Goal: Task Accomplishment & Management: Use online tool/utility

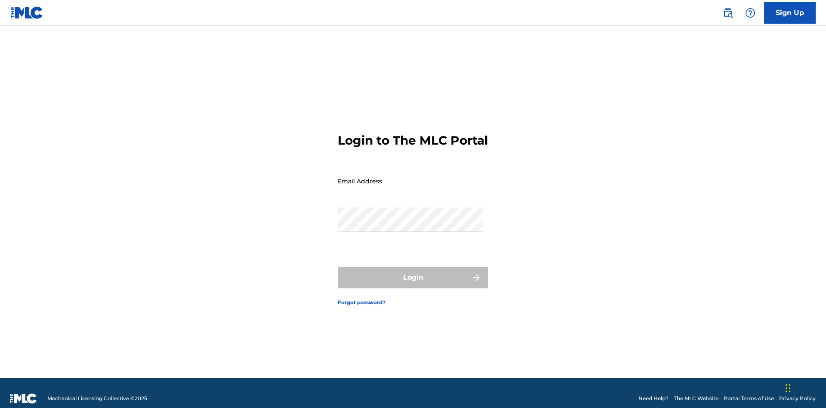
scroll to position [11, 0]
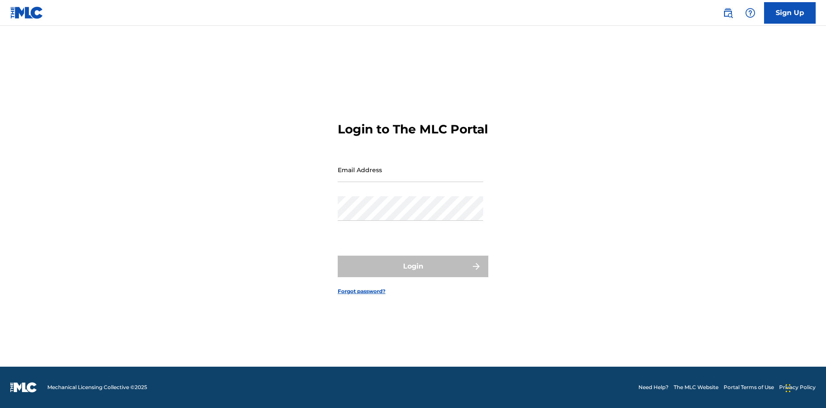
click at [410, 177] on input "Email Address" at bounding box center [410, 169] width 145 height 25
type input "[EMAIL_ADDRESS][DOMAIN_NAME]"
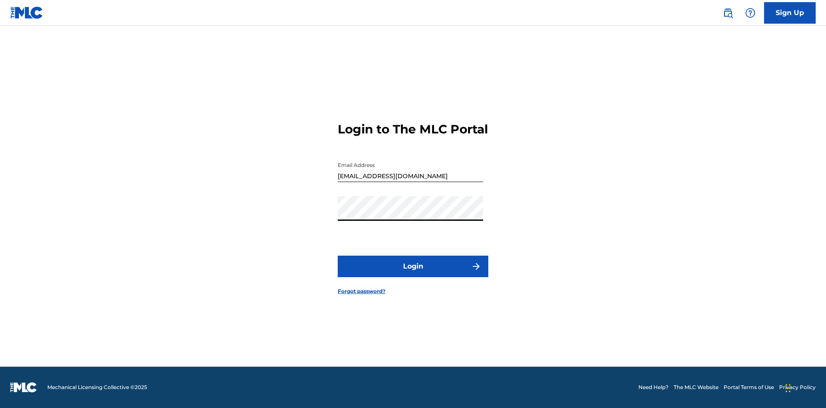
click at [413, 274] on button "Login" at bounding box center [413, 267] width 151 height 22
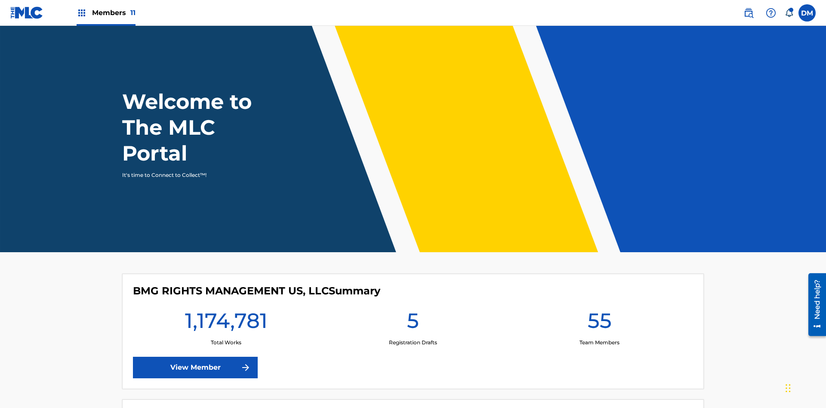
click at [106, 12] on span "Members 11" at bounding box center [113, 13] width 43 height 10
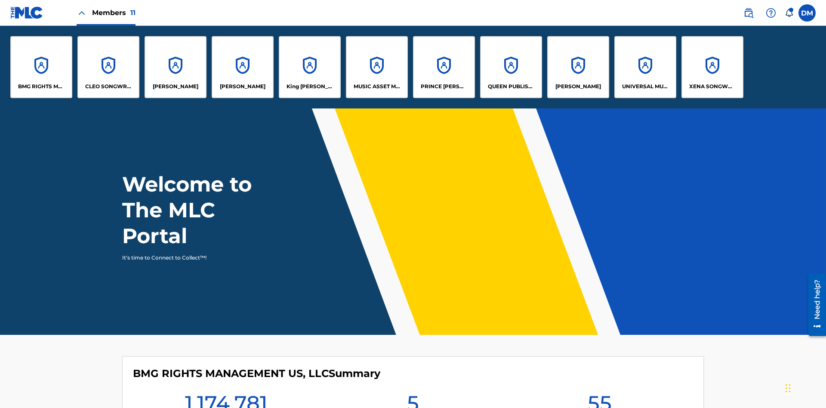
scroll to position [31, 0]
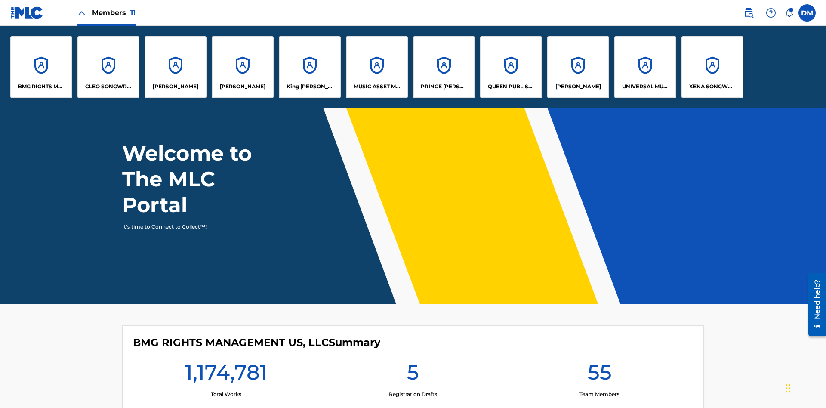
click at [309, 86] on p "King [PERSON_NAME]" at bounding box center [310, 87] width 47 height 8
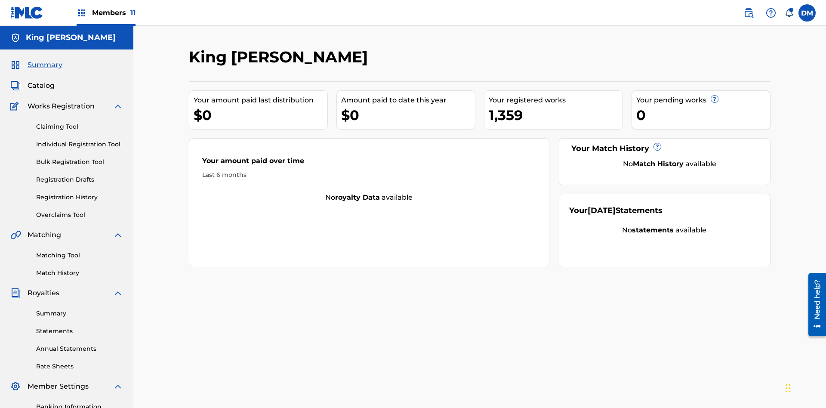
scroll to position [88, 0]
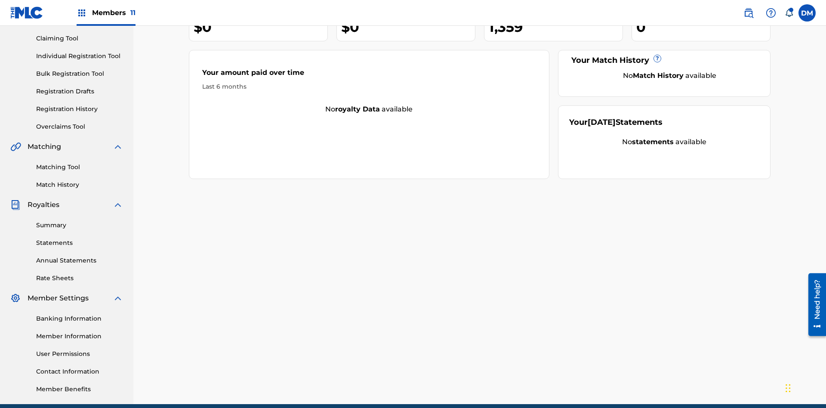
click at [80, 56] on link "Individual Registration Tool" at bounding box center [79, 56] width 87 height 9
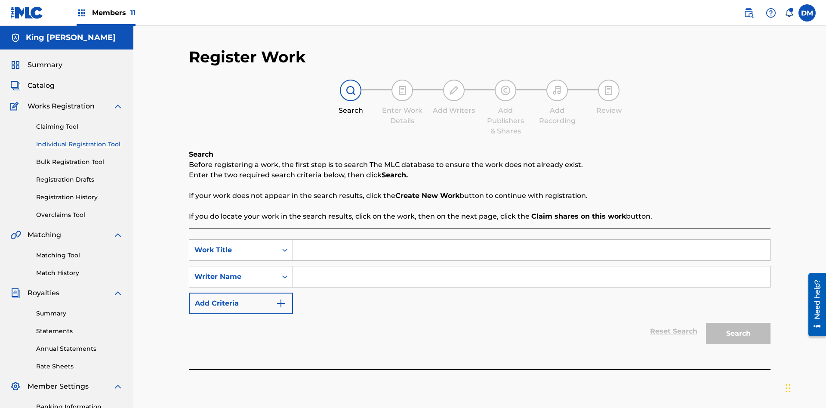
scroll to position [126, 0]
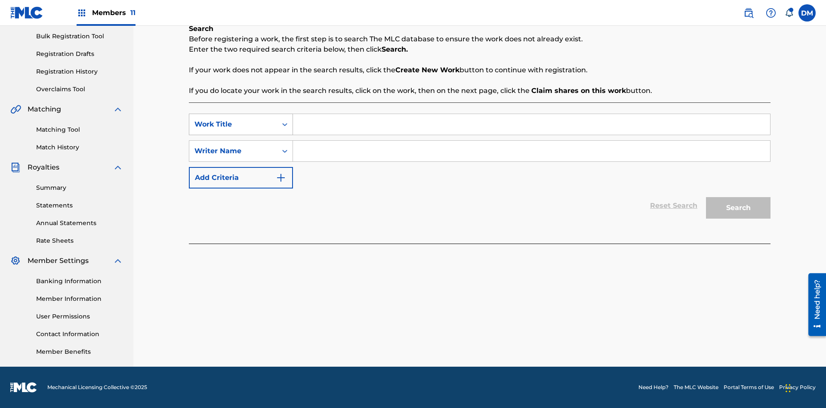
click at [233, 124] on div "Work Title" at bounding box center [232, 124] width 77 height 10
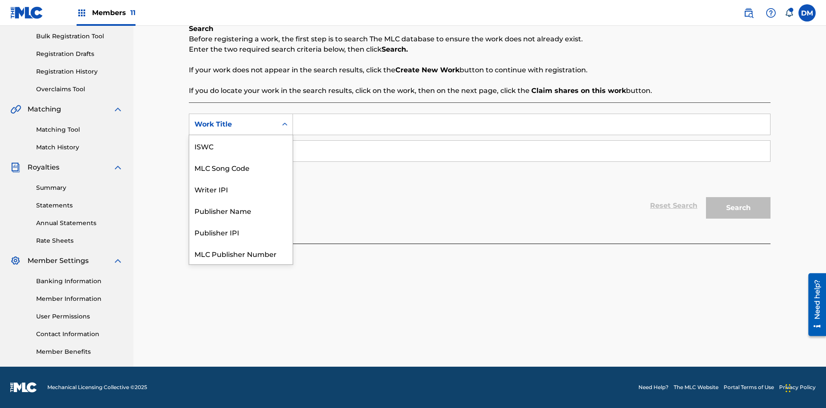
scroll to position [22, 0]
click at [241, 135] on div "ISWC" at bounding box center [240, 125] width 103 height 22
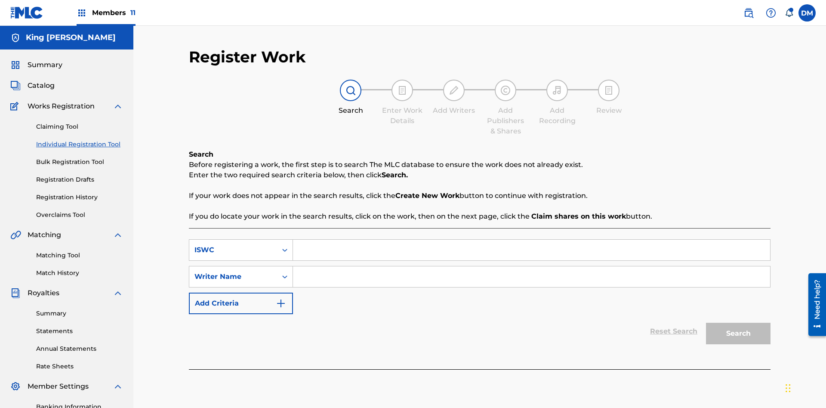
scroll to position [126, 0]
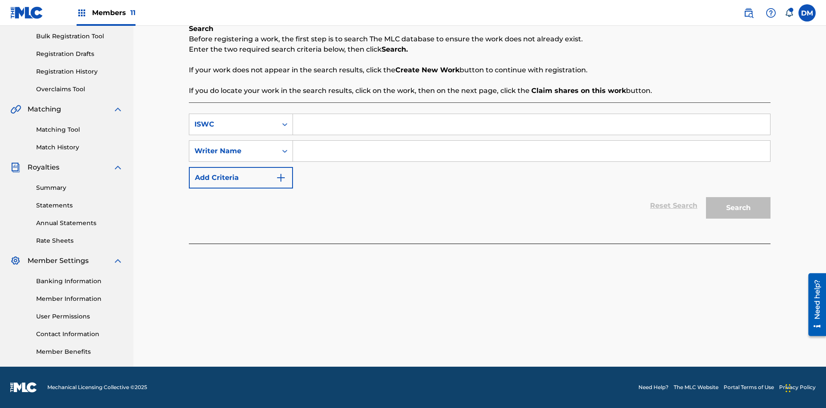
click at [531, 124] on input "Search Form" at bounding box center [531, 124] width 477 height 21
type input "T9645292484"
click at [531, 151] on input "Search Form" at bounding box center [531, 151] width 477 height 21
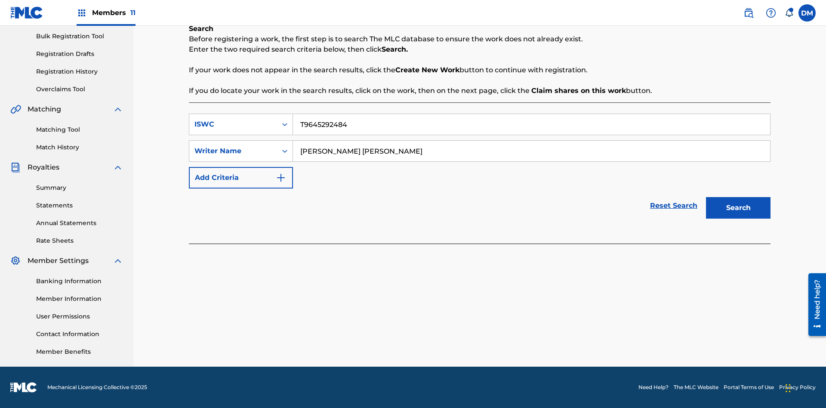
type input "[PERSON_NAME] [PERSON_NAME]"
click at [738, 208] on button "Search" at bounding box center [738, 208] width 65 height 22
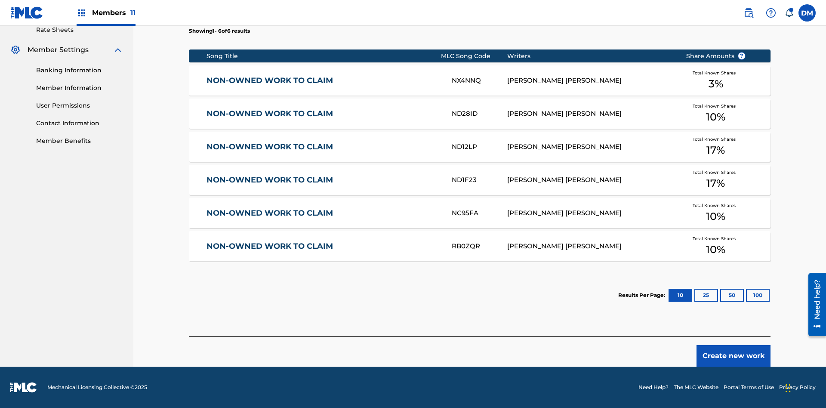
click at [746, 295] on button "100" at bounding box center [758, 295] width 24 height 13
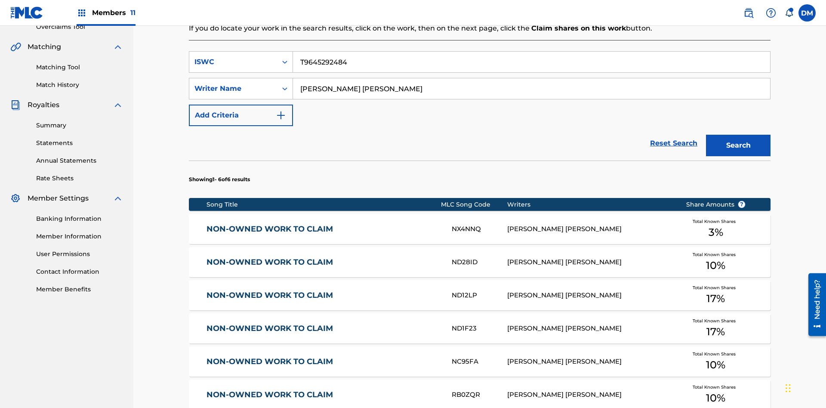
click at [531, 62] on input "T9645292484" at bounding box center [531, 62] width 477 height 21
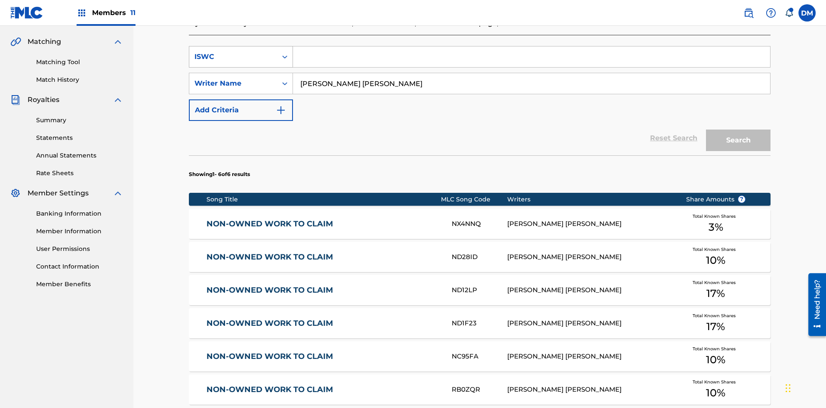
click at [233, 57] on div "ISWC" at bounding box center [232, 57] width 77 height 10
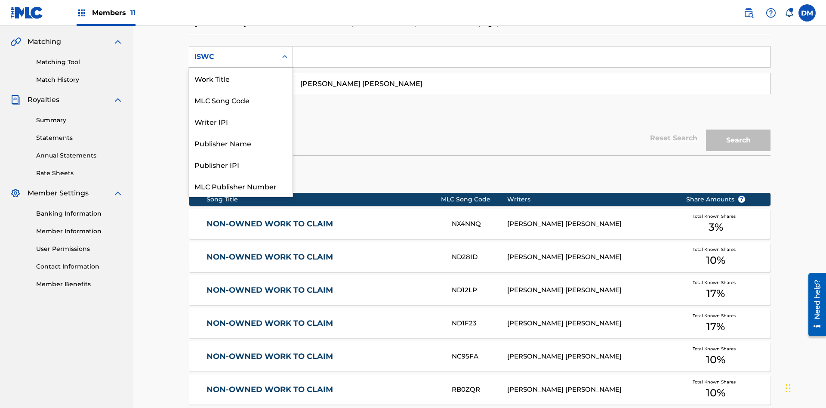
scroll to position [22, 0]
click at [241, 68] on div "Work Title" at bounding box center [240, 57] width 103 height 22
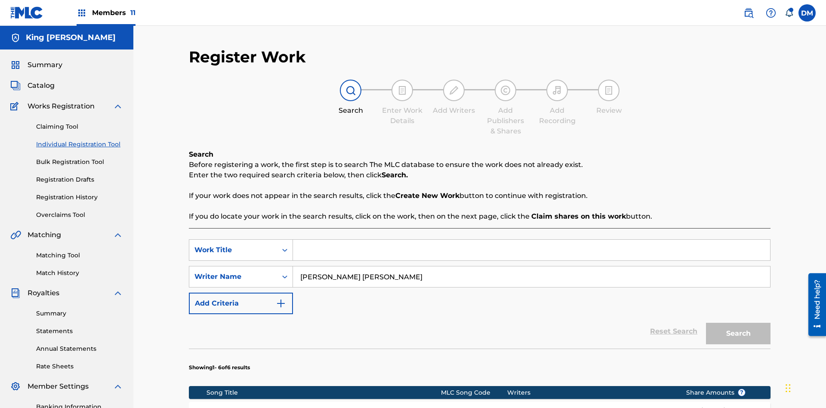
scroll to position [188, 0]
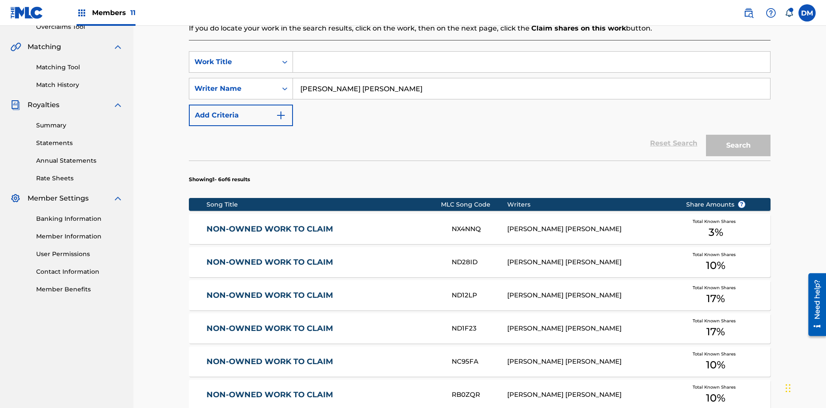
click at [531, 62] on input "Search Form" at bounding box center [531, 62] width 477 height 21
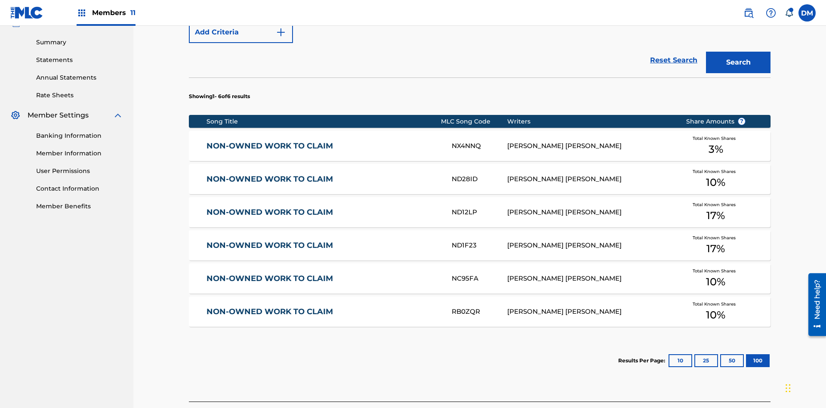
type input "NON-OWNED WORK TO CLAIM"
click at [738, 62] on button "Search" at bounding box center [738, 63] width 65 height 22
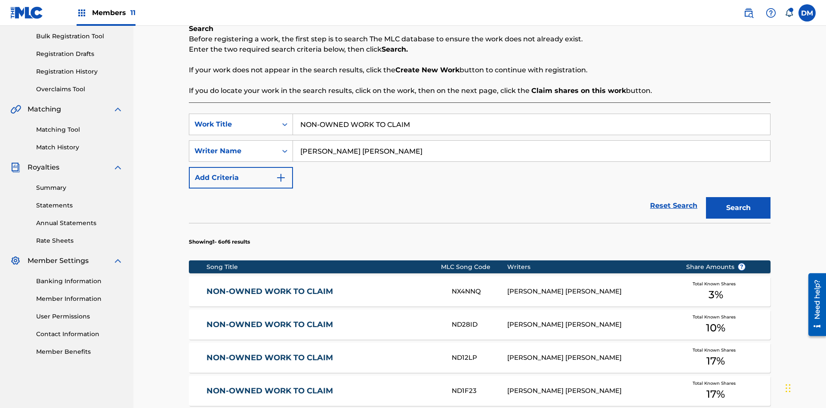
scroll to position [336, 0]
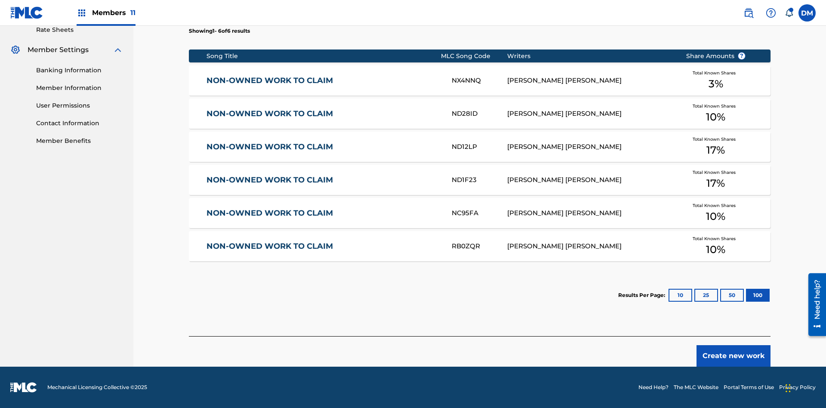
click at [746, 295] on button "100" at bounding box center [758, 295] width 24 height 13
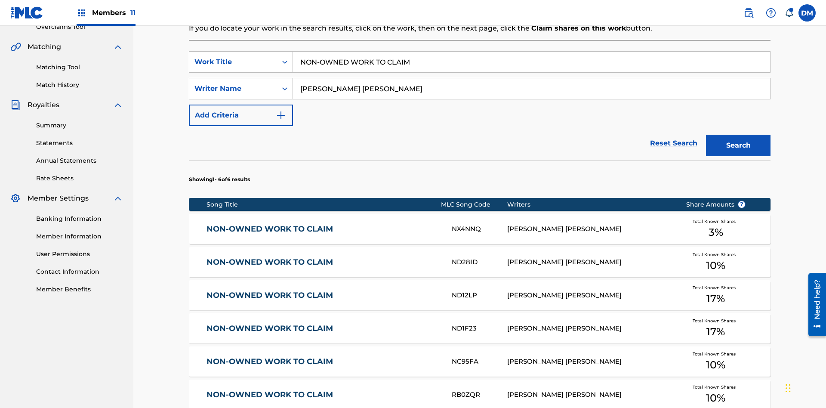
click at [531, 62] on input "NON-OWNED WORK TO CLAIM" at bounding box center [531, 62] width 477 height 21
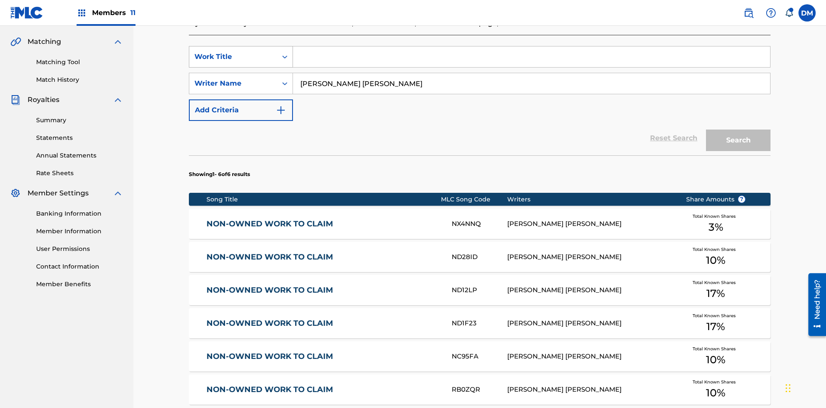
click at [233, 57] on div "Work Title" at bounding box center [232, 57] width 77 height 10
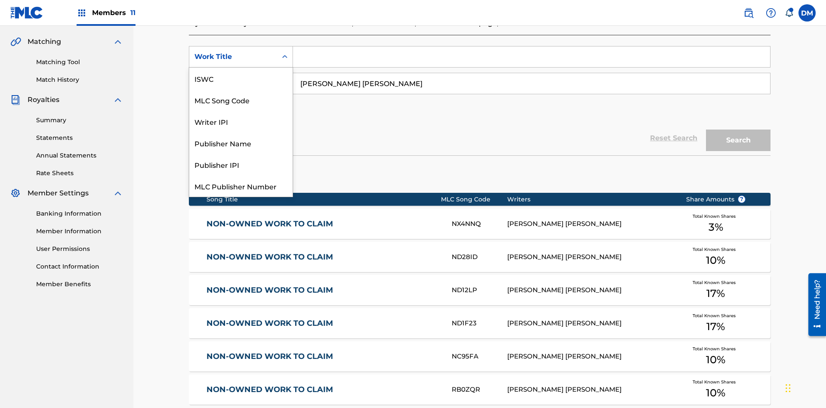
scroll to position [22, 0]
click at [241, 78] on div "MLC Song Code" at bounding box center [240, 79] width 103 height 22
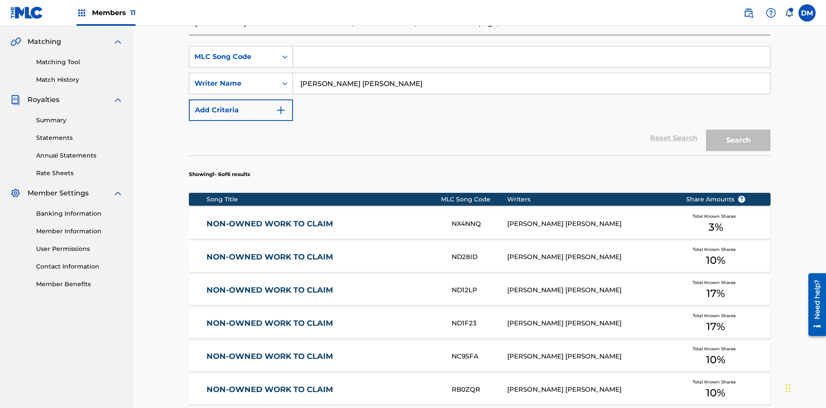
scroll to position [188, 0]
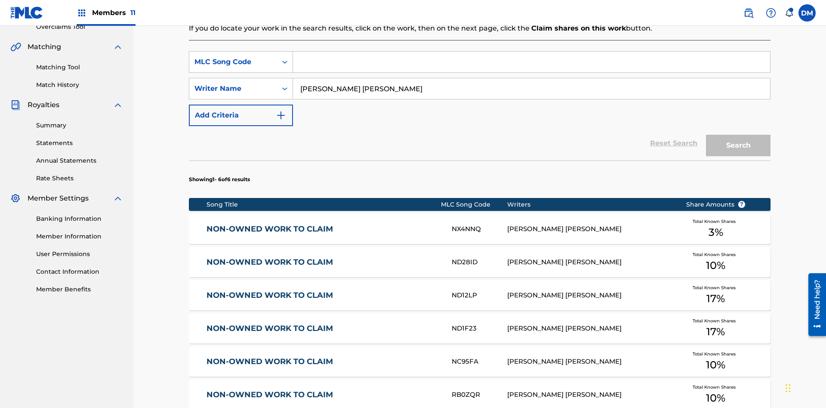
click at [531, 62] on input "Search Form" at bounding box center [531, 62] width 477 height 21
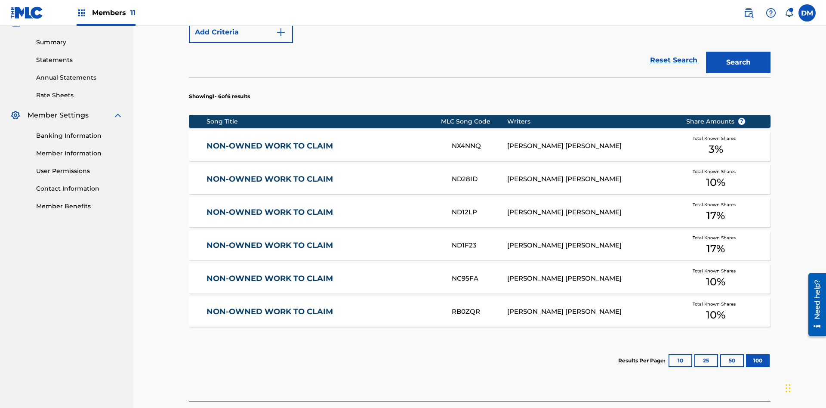
type input "RB0ZQR"
click at [738, 62] on button "Search" at bounding box center [738, 63] width 65 height 22
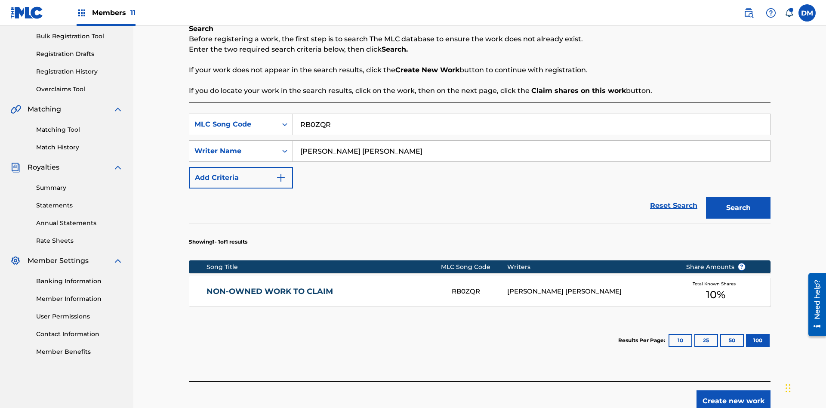
scroll to position [171, 0]
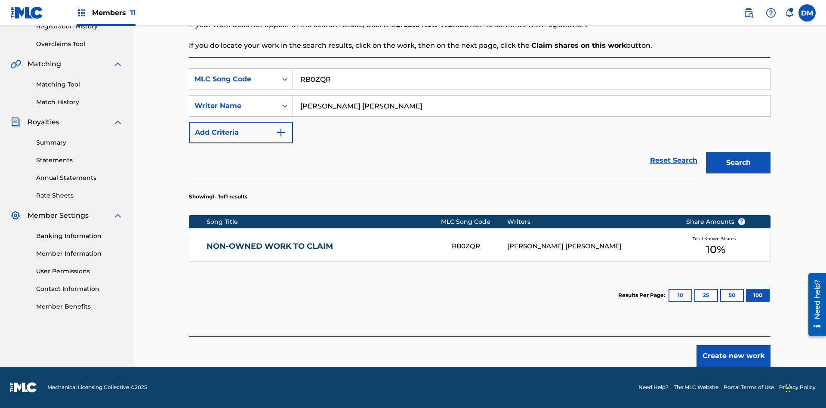
click at [746, 295] on button "100" at bounding box center [758, 295] width 24 height 13
click at [531, 79] on input "RB0ZQR" at bounding box center [531, 79] width 477 height 21
click at [233, 79] on div "MLC Song Code" at bounding box center [232, 79] width 77 height 10
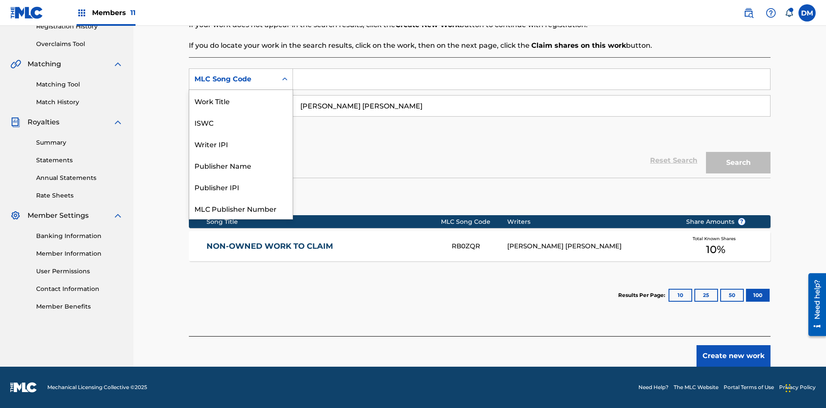
scroll to position [22, 0]
click at [241, 122] on div "Writer IPI" at bounding box center [240, 122] width 103 height 22
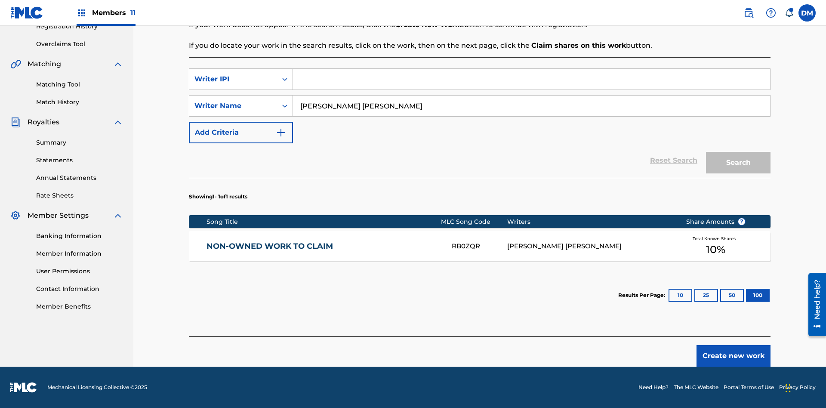
click at [531, 79] on input "Search Form" at bounding box center [531, 79] width 477 height 21
type input "00369275519"
click at [738, 163] on button "Search" at bounding box center [738, 163] width 65 height 22
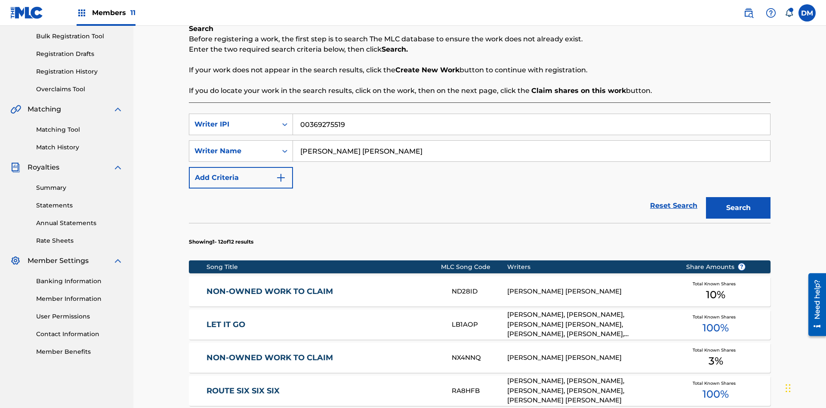
scroll to position [535, 0]
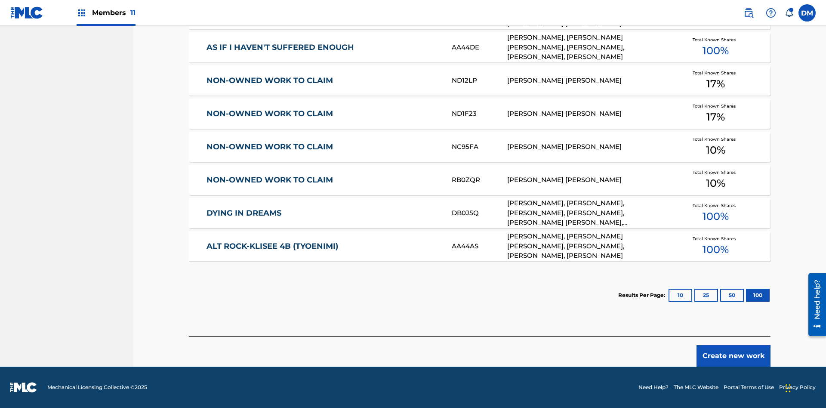
click at [746, 295] on button "100" at bounding box center [758, 295] width 24 height 13
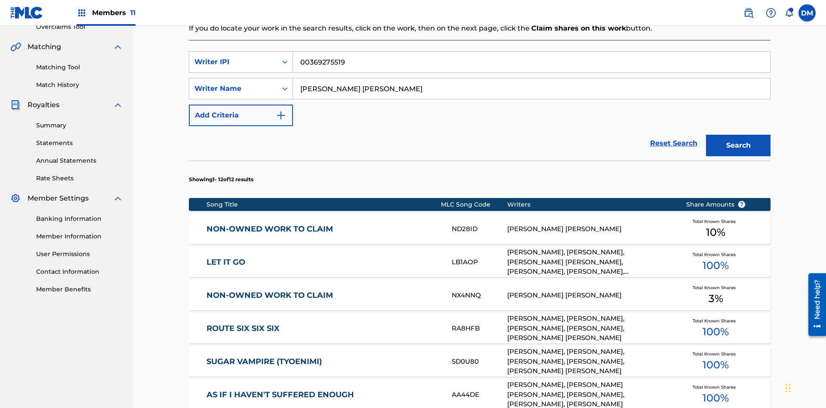
click at [531, 62] on input "00369275519" at bounding box center [531, 62] width 477 height 21
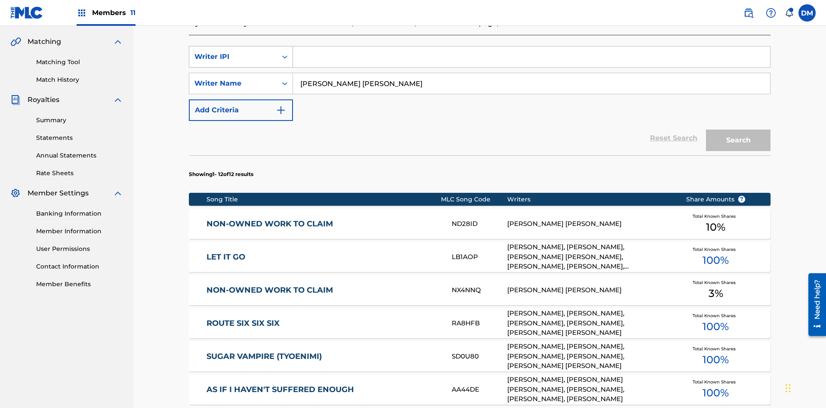
click at [233, 57] on div "Writer IPI" at bounding box center [232, 57] width 77 height 10
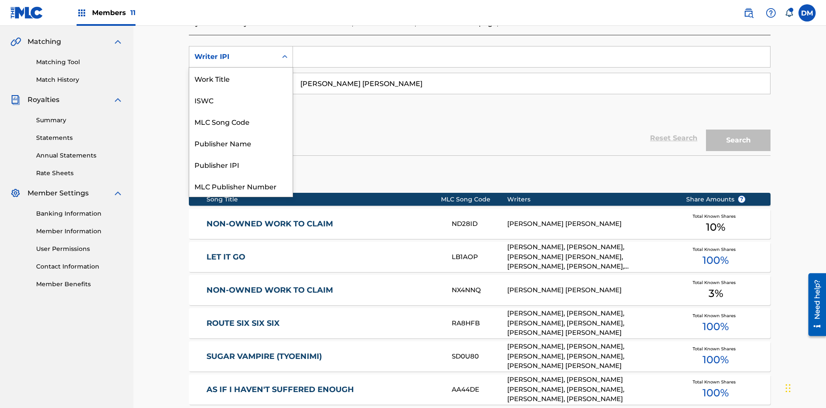
scroll to position [22, 0]
click at [241, 121] on div "Publisher Name" at bounding box center [240, 122] width 103 height 22
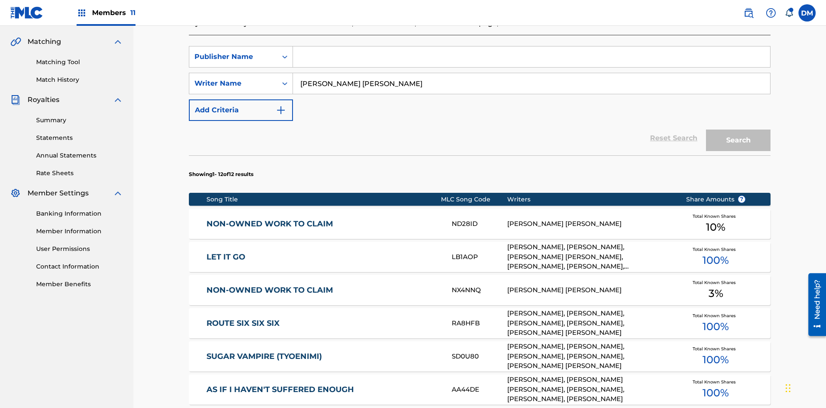
scroll to position [188, 0]
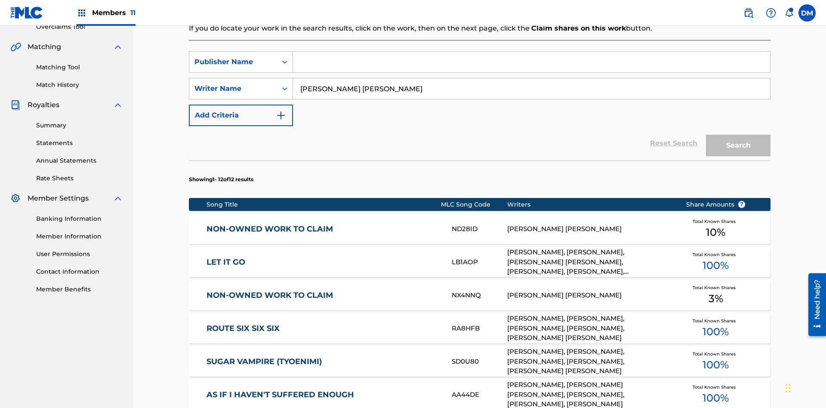
click at [531, 62] on input "Search Form" at bounding box center [531, 62] width 477 height 21
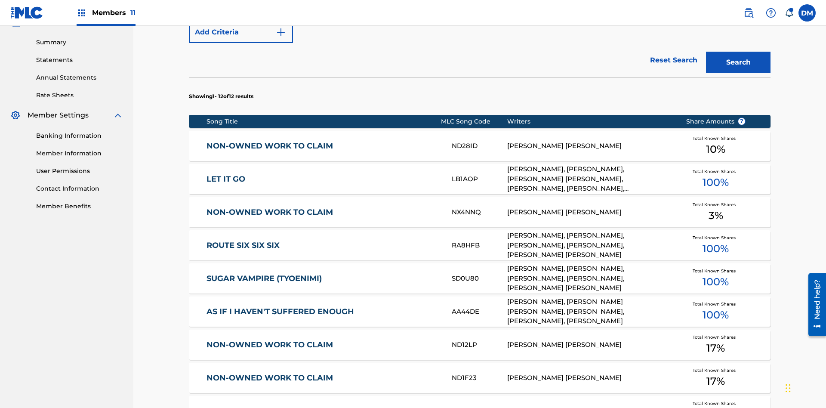
type input "Xena Songwriter"
click at [738, 62] on button "Search" at bounding box center [738, 63] width 65 height 22
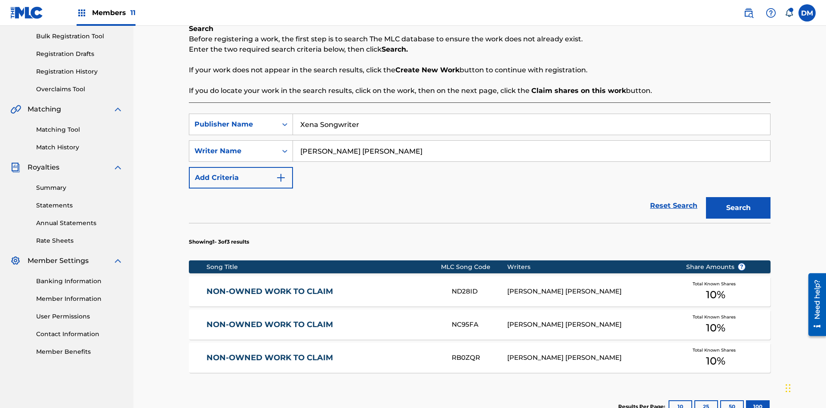
scroll to position [237, 0]
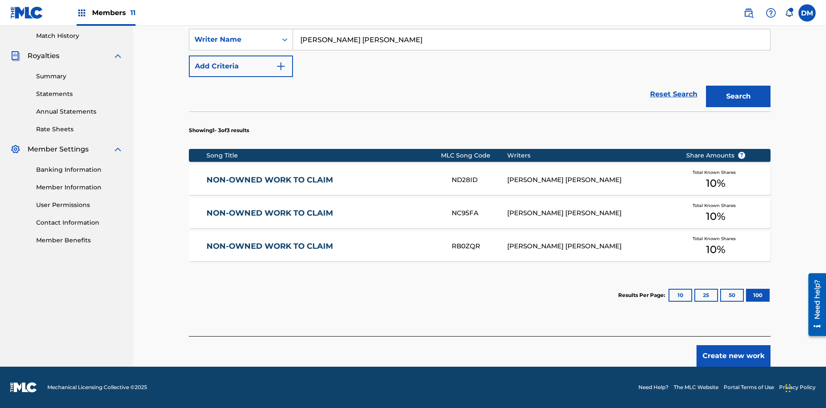
click at [746, 295] on button "100" at bounding box center [758, 295] width 24 height 13
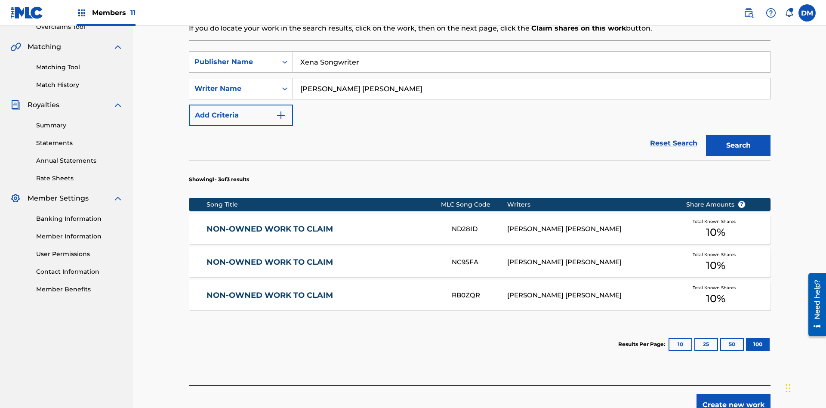
click at [531, 62] on input "Xena Songwriter" at bounding box center [531, 62] width 477 height 21
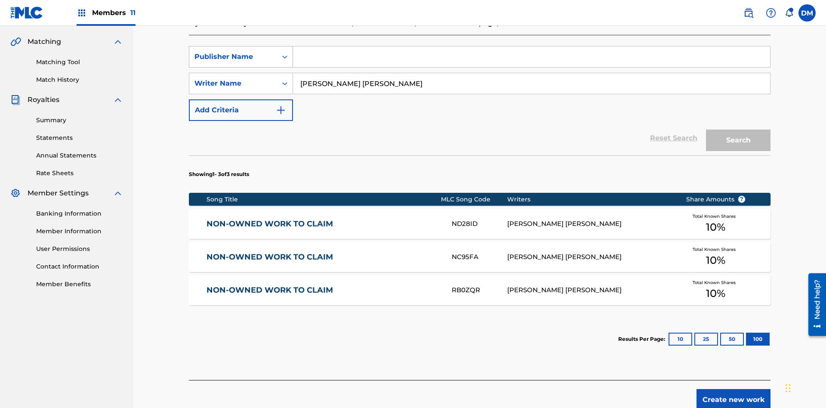
click at [233, 57] on div "Publisher Name" at bounding box center [232, 57] width 77 height 10
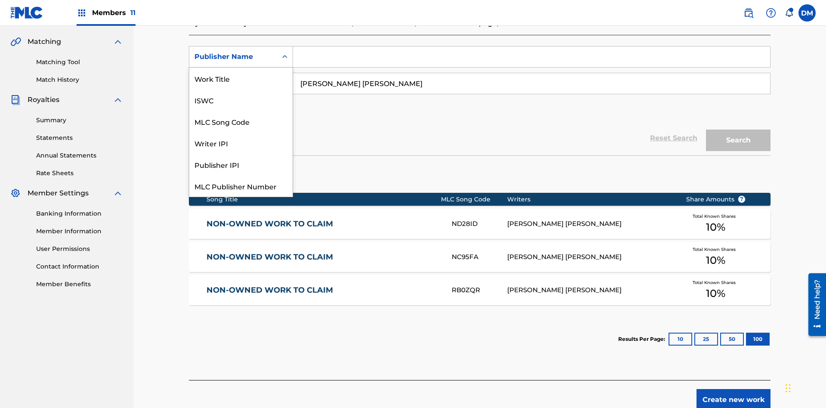
scroll to position [22, 0]
click at [241, 143] on div "Publisher IPI" at bounding box center [240, 143] width 103 height 22
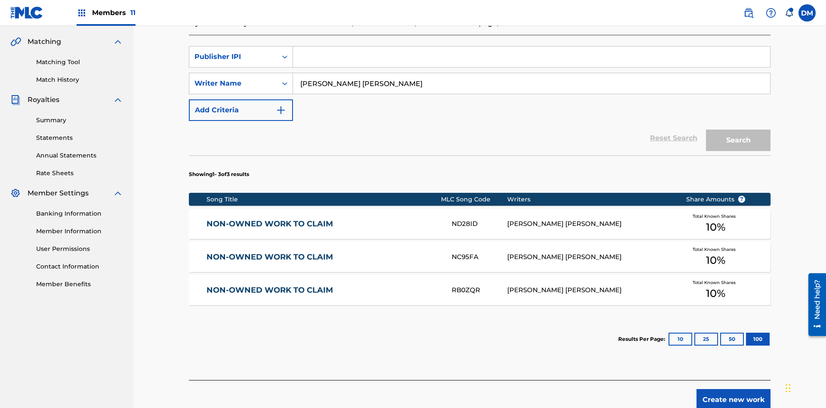
scroll to position [188, 0]
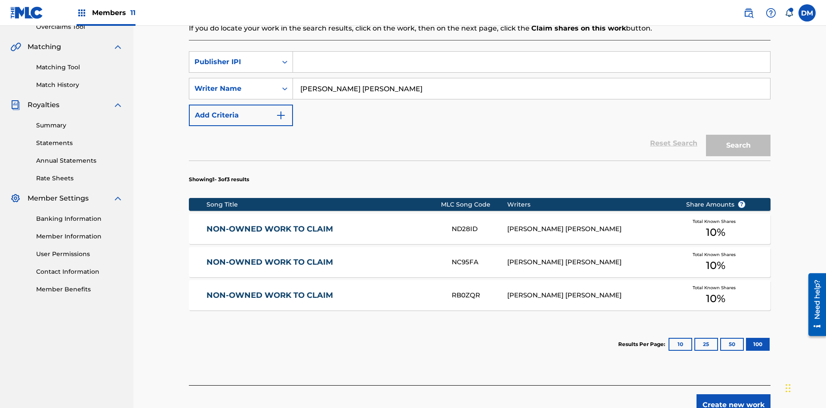
click at [531, 62] on input "Search Form" at bounding box center [531, 62] width 477 height 21
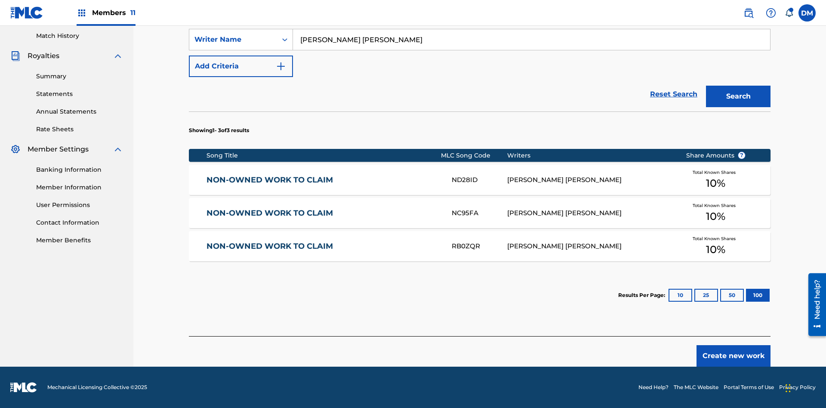
type input "99184874065"
click at [738, 96] on button "Search" at bounding box center [738, 97] width 65 height 22
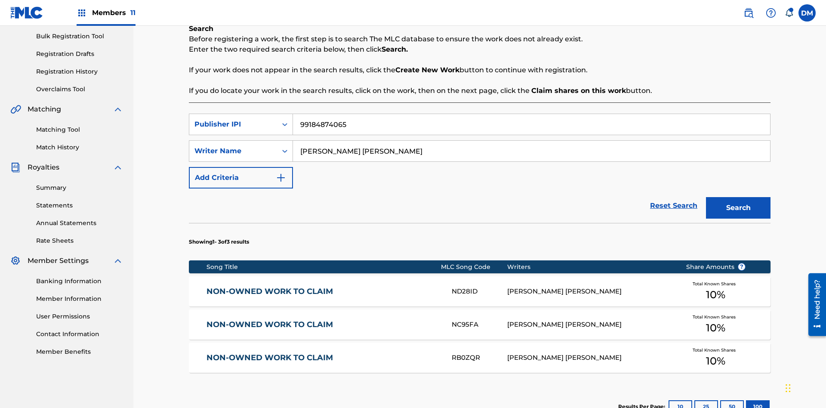
scroll to position [237, 0]
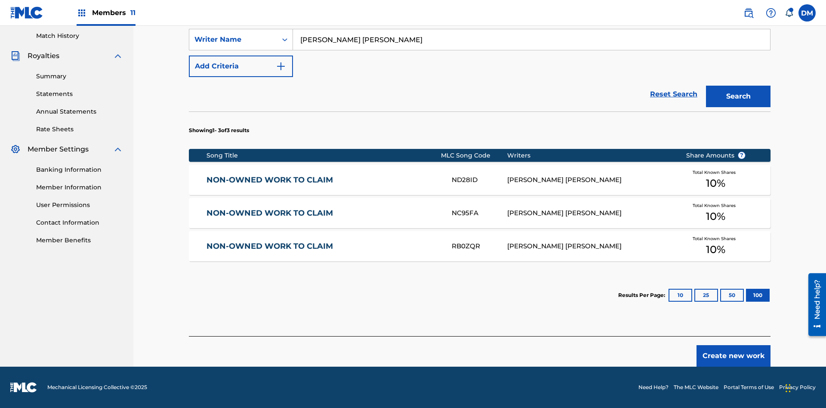
click at [746, 295] on button "100" at bounding box center [758, 295] width 24 height 13
click at [531, 50] on input "[PERSON_NAME] [PERSON_NAME]" at bounding box center [531, 39] width 477 height 21
click at [233, 45] on div "Writer Name" at bounding box center [232, 39] width 77 height 10
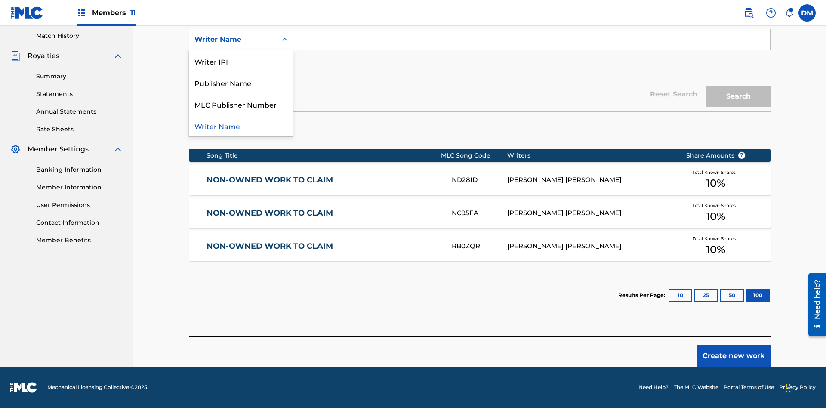
click at [241, 115] on div "MLC Publisher Number" at bounding box center [240, 104] width 103 height 22
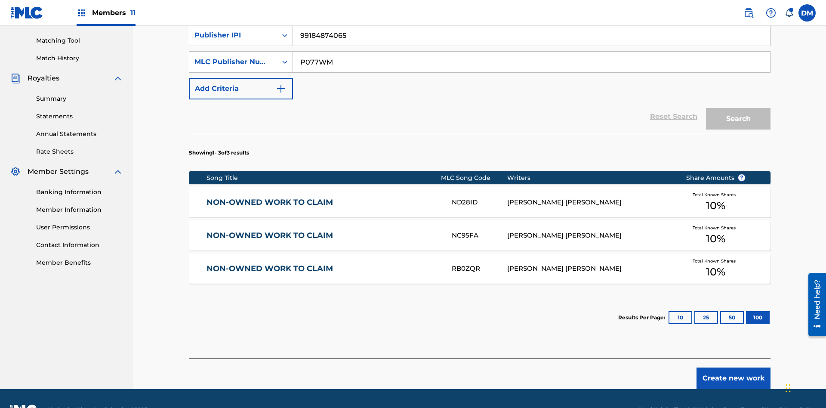
type input "P077WM"
click at [738, 108] on button "Search" at bounding box center [738, 119] width 65 height 22
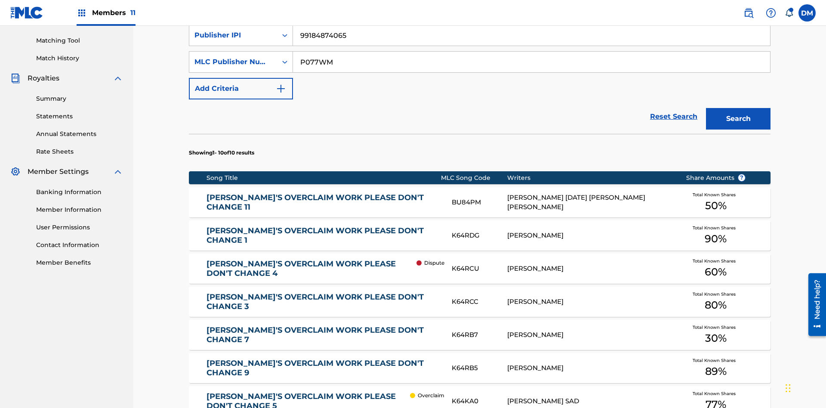
click at [531, 46] on input "99184874065" at bounding box center [531, 35] width 477 height 21
click at [531, 62] on input "P077WM" at bounding box center [531, 62] width 477 height 21
click at [233, 40] on div "Publisher IPI" at bounding box center [232, 35] width 77 height 10
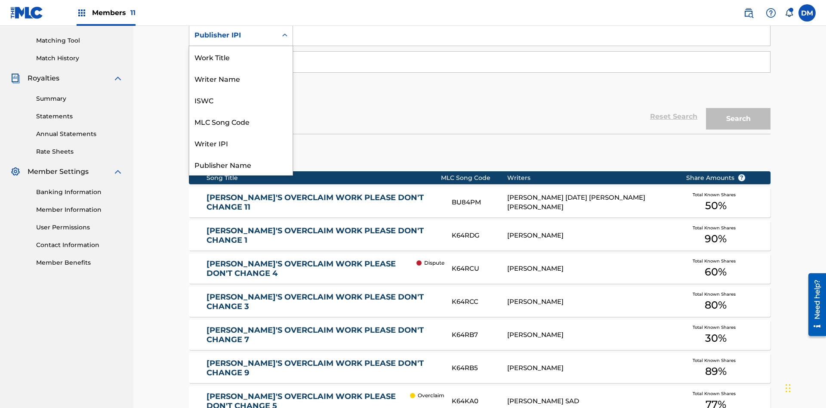
click at [241, 68] on div "Work Title" at bounding box center [240, 57] width 103 height 22
click at [233, 57] on div "MLC Publisher Number" at bounding box center [232, 62] width 77 height 10
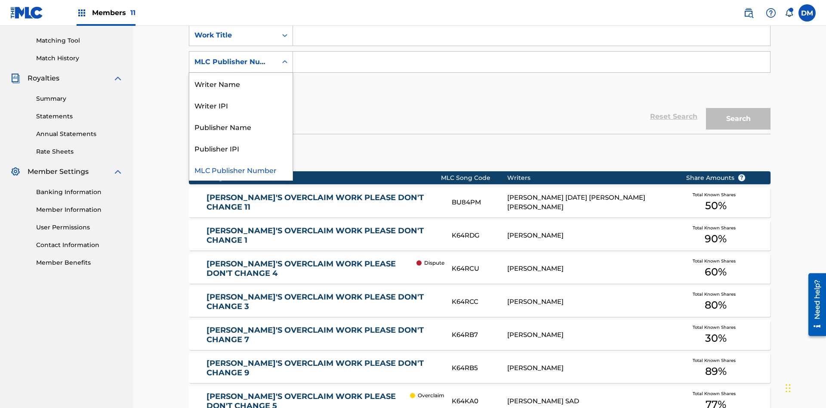
click at [241, 121] on div "Publisher Name" at bounding box center [240, 127] width 103 height 22
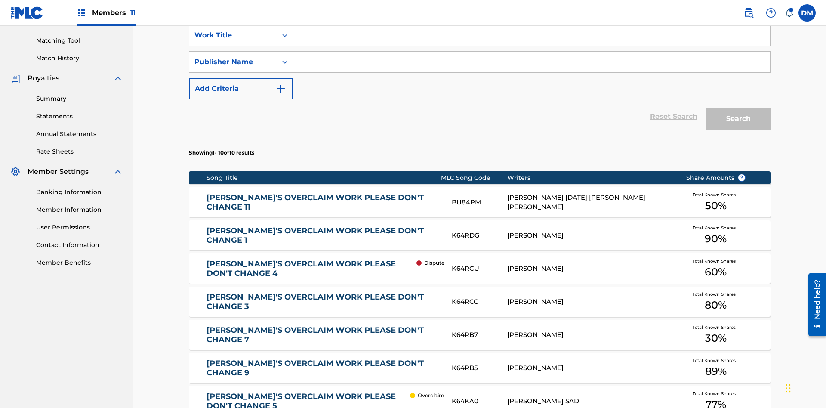
click at [241, 78] on button "Add Criteria" at bounding box center [241, 89] width 104 height 22
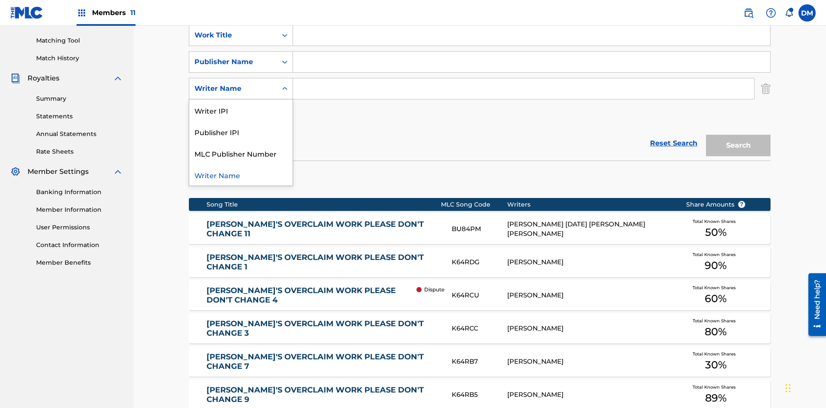
scroll to position [247, 0]
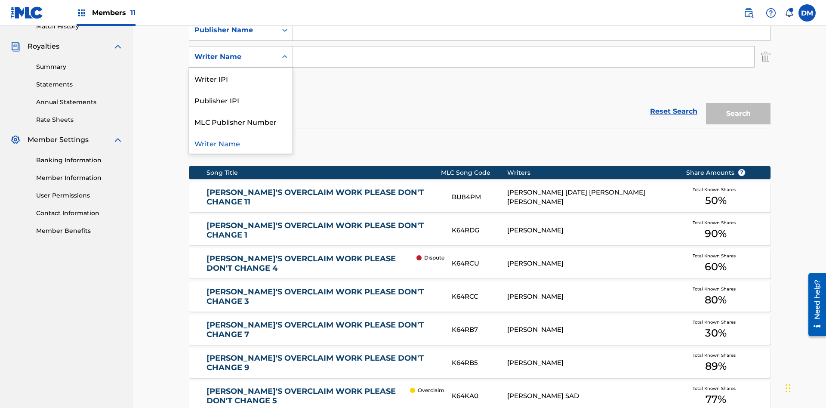
click at [241, 100] on div "Publisher IPI" at bounding box center [240, 100] width 103 height 22
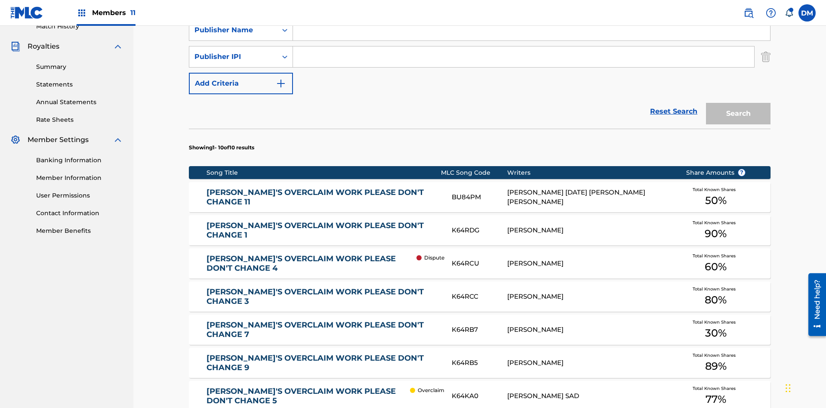
click at [241, 73] on button "Add Criteria" at bounding box center [241, 84] width 104 height 22
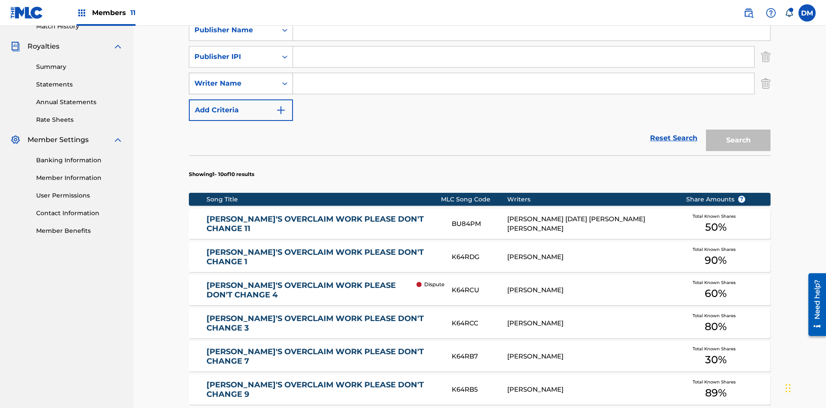
click at [233, 78] on div "Writer Name" at bounding box center [232, 83] width 77 height 10
click at [241, 137] on div "Writer Name" at bounding box center [240, 148] width 103 height 22
click at [241, 99] on button "Add Criteria" at bounding box center [241, 110] width 104 height 22
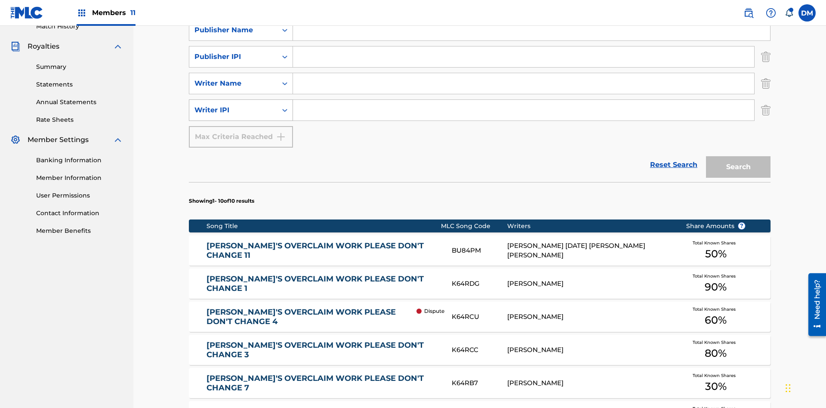
click at [233, 105] on div "Writer IPI" at bounding box center [232, 110] width 77 height 10
click at [241, 121] on div "MLC Publisher Number" at bounding box center [240, 132] width 103 height 22
click at [531, 14] on input "Search Form" at bounding box center [531, 3] width 477 height 21
type input "NON-OWNED WORK TO CLAIM"
click at [531, 40] on input "Search Form" at bounding box center [531, 30] width 477 height 21
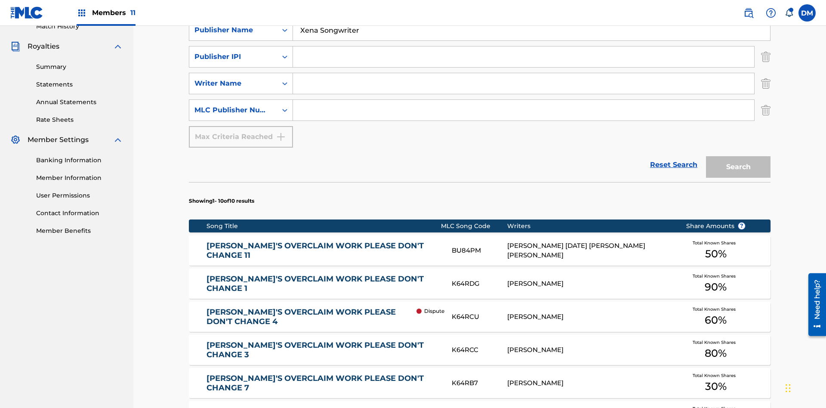
type input "Xena Songwriter"
click at [524, 62] on input "Search Form" at bounding box center [523, 56] width 461 height 21
type input "99184874065"
click at [524, 73] on input "Search Form" at bounding box center [523, 83] width 461 height 21
type input "[PERSON_NAME] [PERSON_NAME]"
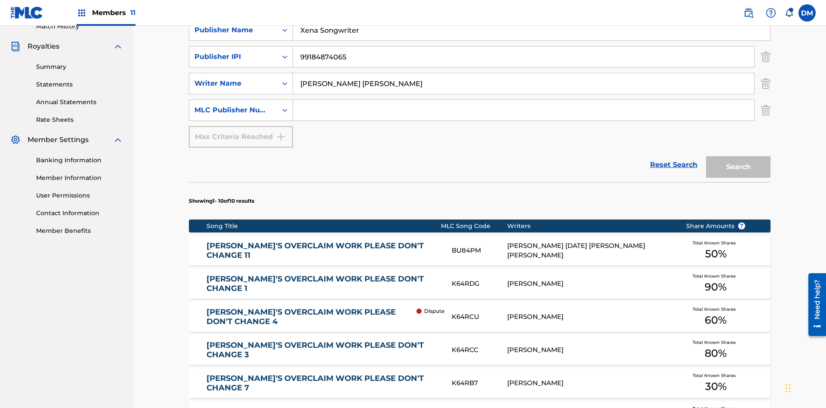
click at [524, 100] on input "Search Form" at bounding box center [523, 110] width 461 height 21
type input "P077WM"
click at [738, 156] on button "Search" at bounding box center [738, 167] width 65 height 22
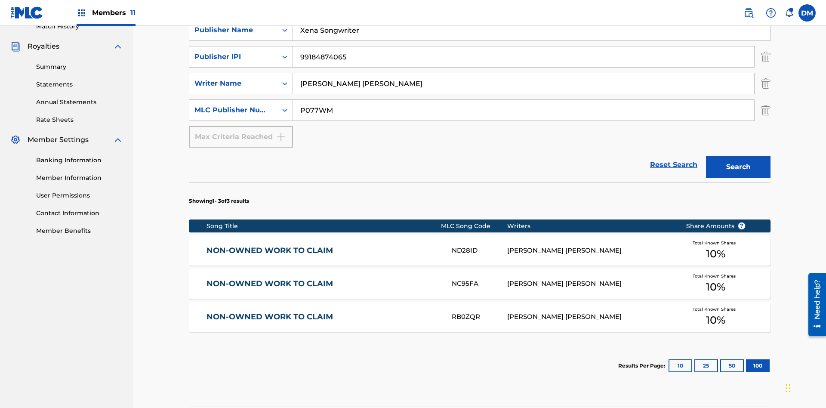
click at [746, 359] on button "100" at bounding box center [758, 365] width 24 height 13
click at [766, 62] on img "Search Form" at bounding box center [765, 57] width 9 height 22
click at [766, 73] on img "Search Form" at bounding box center [765, 84] width 9 height 22
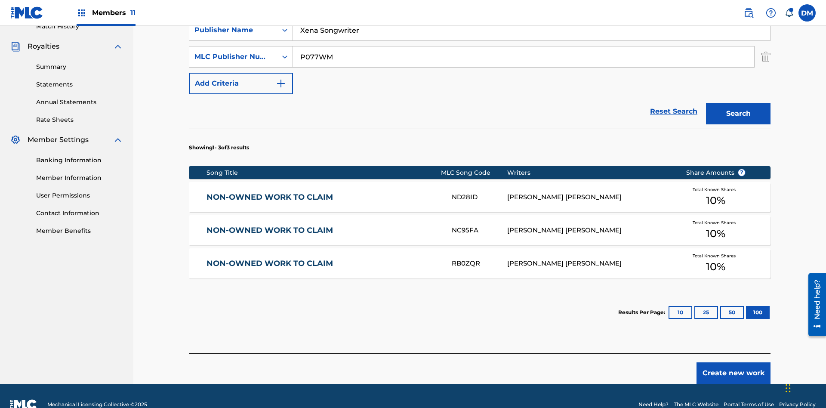
click at [531, 14] on input "NON-OWNED WORK TO CLAIM" at bounding box center [531, 3] width 477 height 21
click at [531, 40] on input "Xena Songwriter" at bounding box center [531, 30] width 477 height 21
click at [524, 62] on input "P077WM" at bounding box center [523, 56] width 461 height 21
click at [233, 9] on div "Work Title" at bounding box center [232, 3] width 77 height 10
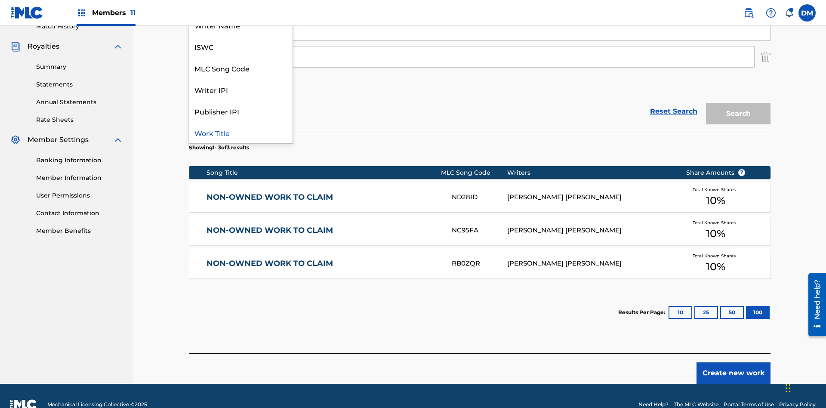
click at [241, 57] on div "ISWC" at bounding box center [240, 47] width 103 height 22
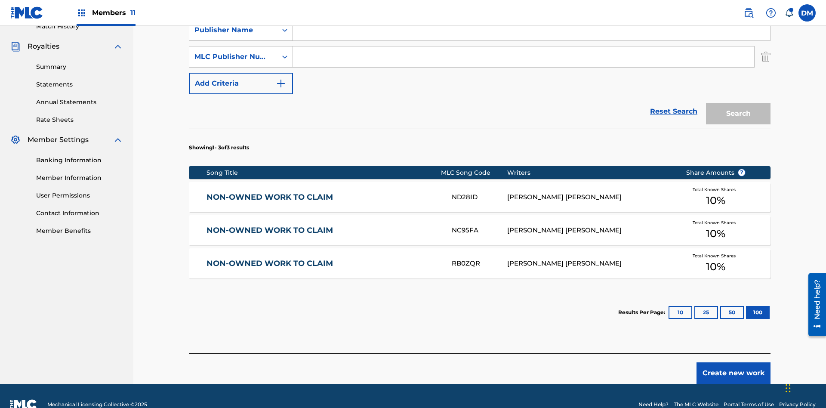
click at [233, 35] on div "Publisher Name" at bounding box center [232, 30] width 77 height 10
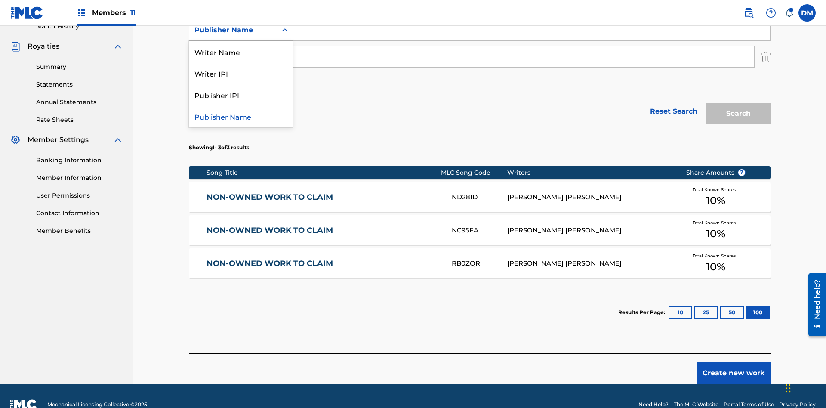
click at [241, 84] on div "Writer IPI" at bounding box center [240, 73] width 103 height 22
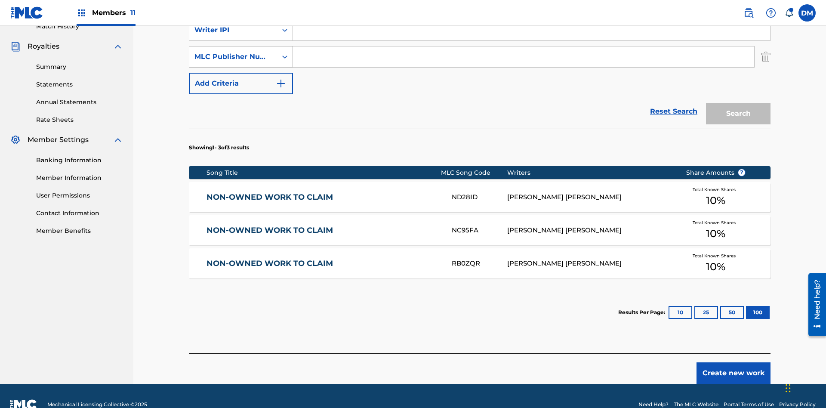
click at [233, 57] on div "MLC Publisher Number" at bounding box center [232, 57] width 77 height 10
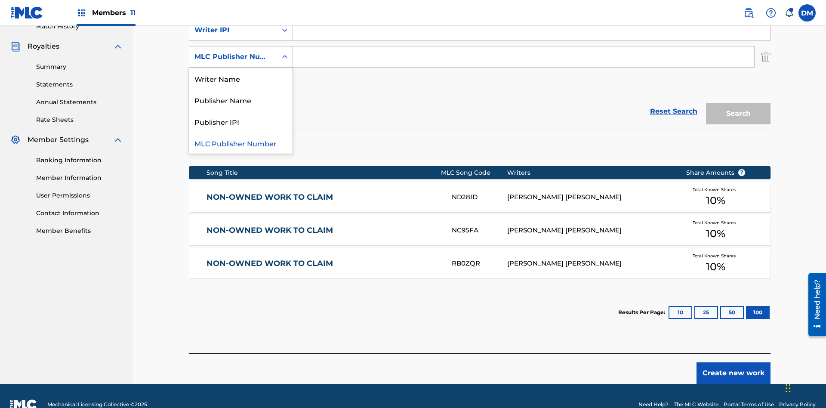
click at [241, 121] on div "Publisher IPI" at bounding box center [240, 122] width 103 height 22
click at [531, 14] on input "Search Form" at bounding box center [531, 3] width 477 height 21
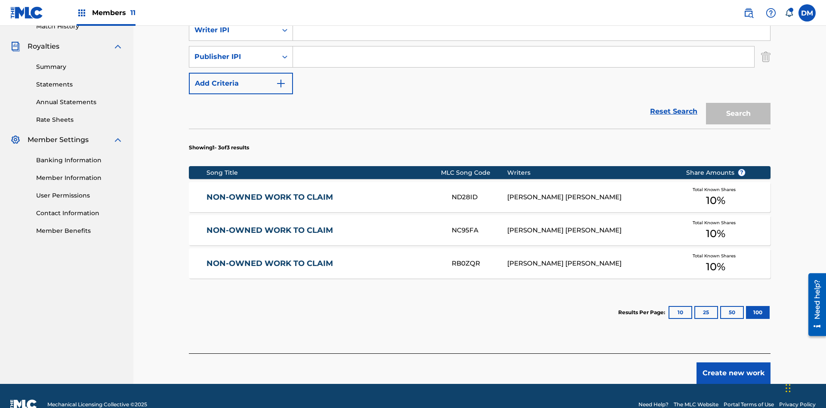
type input "T9645292484"
click at [531, 40] on input "Search Form" at bounding box center [531, 30] width 477 height 21
type input "00369275519"
click at [524, 62] on input "Search Form" at bounding box center [523, 56] width 461 height 21
type input "99184874065"
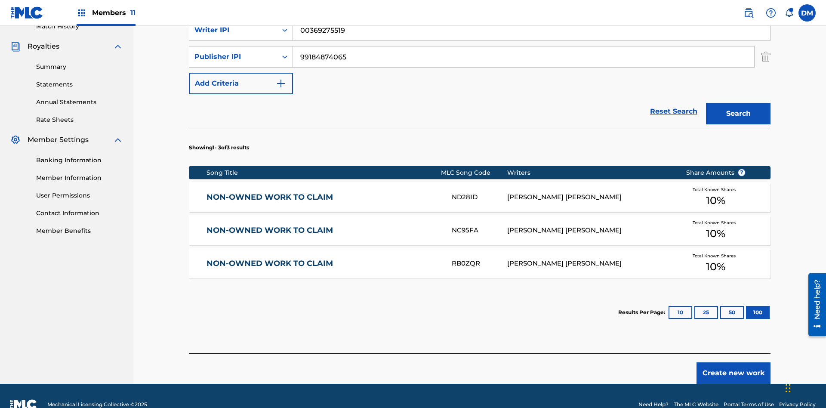
click at [738, 103] on button "Search" at bounding box center [738, 114] width 65 height 22
click at [746, 306] on button "100" at bounding box center [758, 312] width 24 height 13
click at [531, 14] on input "T9645292484" at bounding box center [531, 3] width 477 height 21
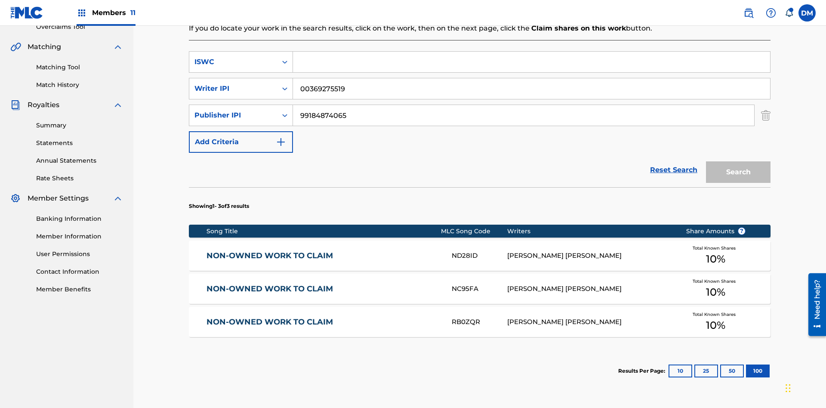
scroll to position [193, 0]
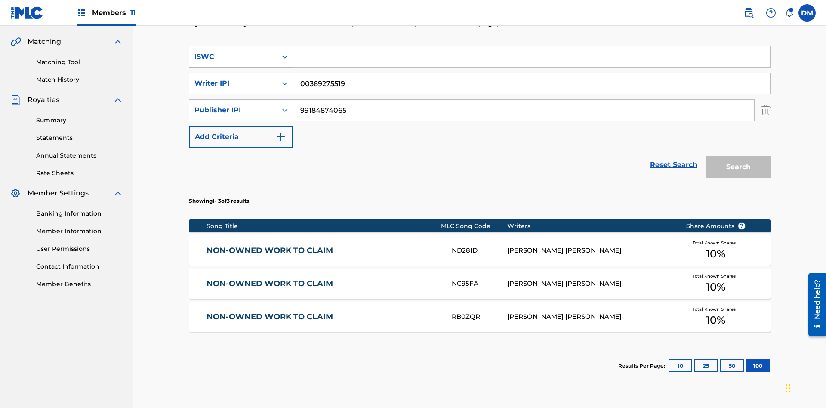
click at [233, 57] on div "ISWC" at bounding box center [232, 57] width 77 height 10
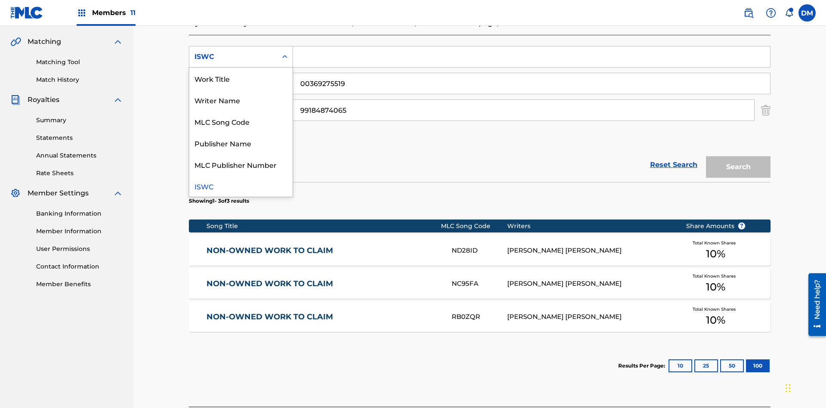
click at [241, 121] on div "MLC Song Code" at bounding box center [240, 122] width 103 height 22
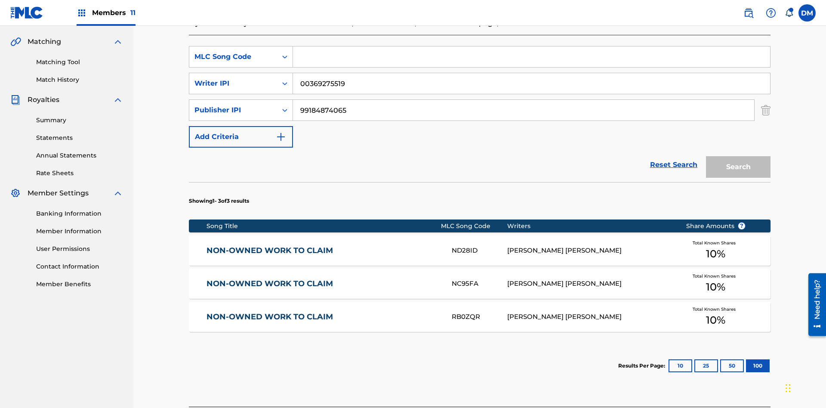
scroll to position [188, 0]
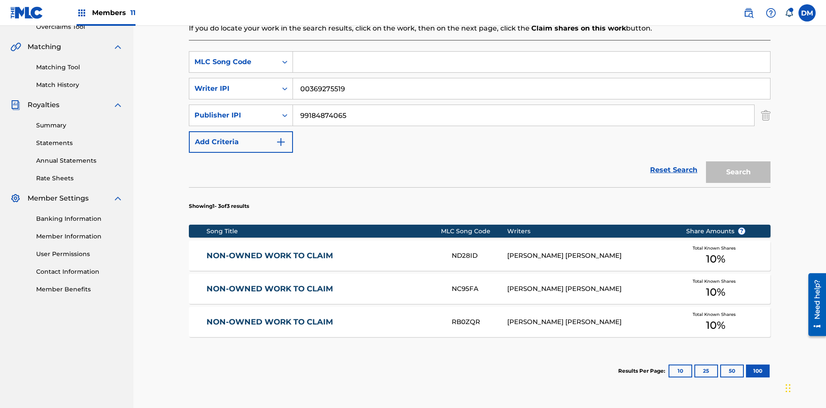
click at [531, 62] on input "Search Form" at bounding box center [531, 62] width 477 height 21
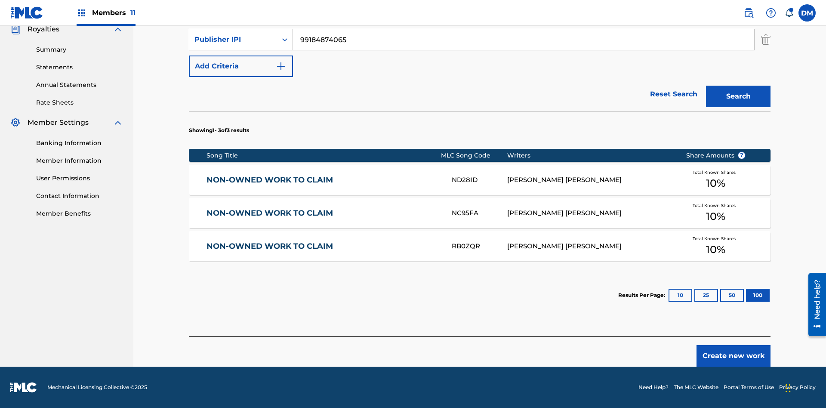
type input "RB0ZQR"
click at [738, 96] on button "Search" at bounding box center [738, 97] width 65 height 22
